Goal: Navigation & Orientation: Find specific page/section

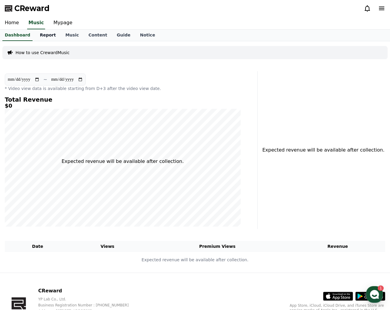
click at [41, 38] on link "Report" at bounding box center [48, 35] width 26 height 11
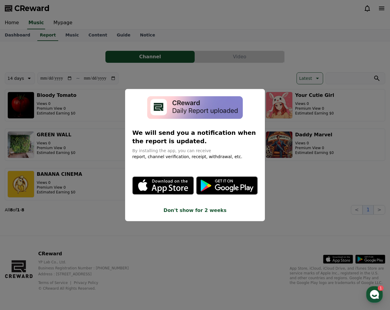
click at [187, 210] on button "Don't show for 2 weeks" at bounding box center [195, 210] width 126 height 7
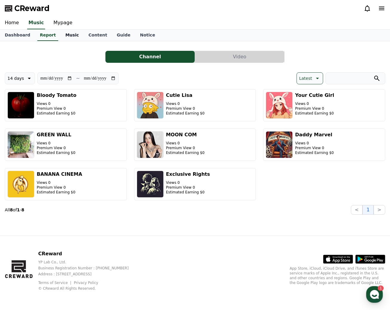
click at [68, 35] on link "Music" at bounding box center [72, 35] width 23 height 11
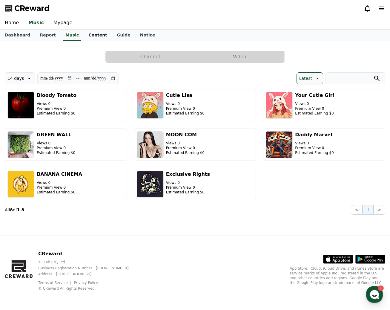
click at [91, 36] on link "Content" at bounding box center [98, 35] width 28 height 11
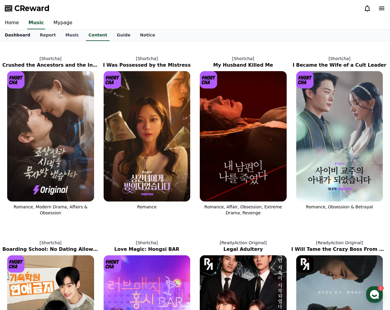
click at [18, 38] on link "Dashboard" at bounding box center [17, 35] width 35 height 11
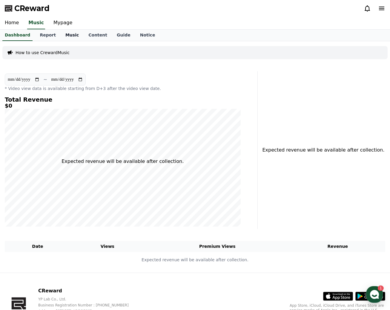
click at [61, 33] on link "Music" at bounding box center [72, 35] width 23 height 11
